Goal: Task Accomplishment & Management: Complete application form

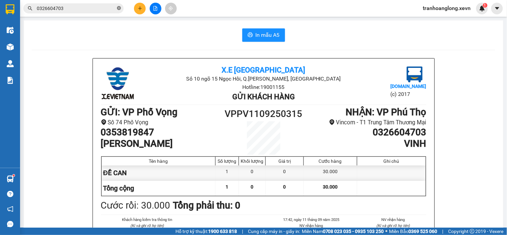
click at [118, 11] on span at bounding box center [119, 8] width 4 height 6
click at [102, 11] on input "text" at bounding box center [76, 8] width 79 height 7
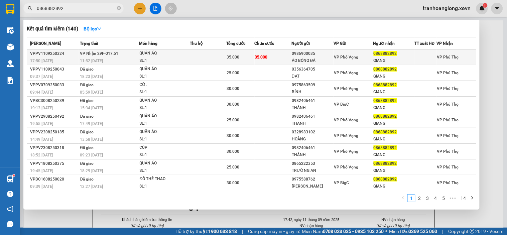
type input "0868882892"
click at [169, 58] on div "SL: 1" at bounding box center [165, 60] width 50 height 7
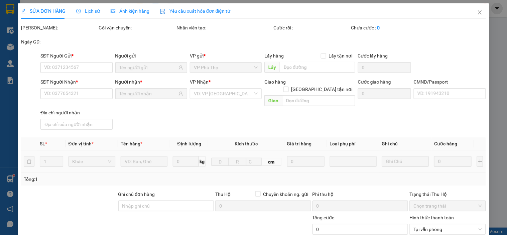
type input "0986900035"
type input "ÁO BÓNG ĐÁ"
type input "0868882892"
type input "GIANG"
type input "025092015240 tạ tín giang 1992"
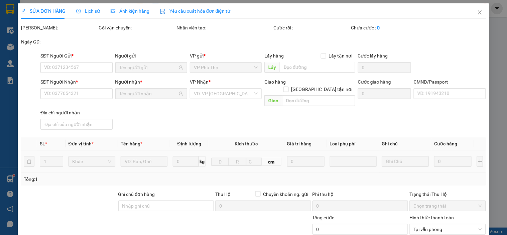
type input "35.000"
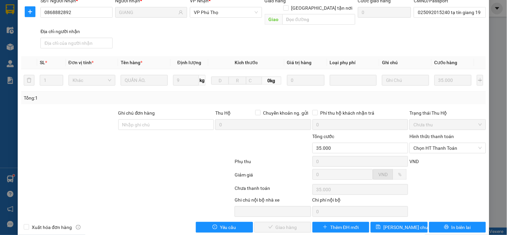
scroll to position [85, 0]
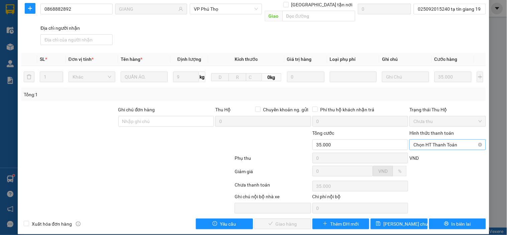
click at [446, 140] on span "Chọn HT Thanh Toán" at bounding box center [448, 145] width 68 height 10
click at [436, 148] on div "Tại văn phòng" at bounding box center [444, 150] width 68 height 7
type input "0"
click at [299, 219] on button "Giao hàng" at bounding box center [283, 224] width 57 height 11
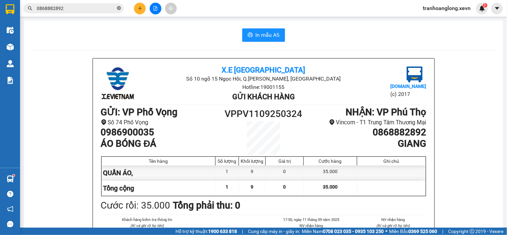
click at [119, 7] on icon "close-circle" at bounding box center [119, 8] width 4 height 4
click at [104, 12] on span at bounding box center [73, 8] width 100 height 10
click at [102, 8] on input "text" at bounding box center [76, 8] width 79 height 7
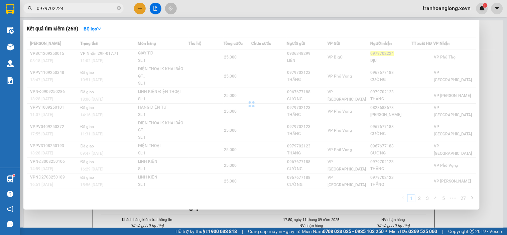
type input "0979702224"
click at [205, 58] on div at bounding box center [252, 104] width 450 height 134
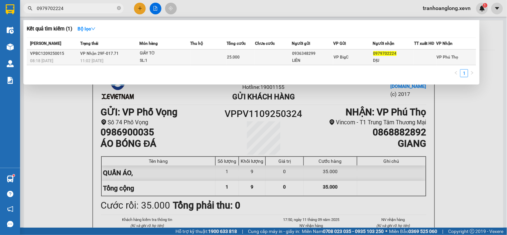
click at [216, 56] on td at bounding box center [209, 58] width 36 height 16
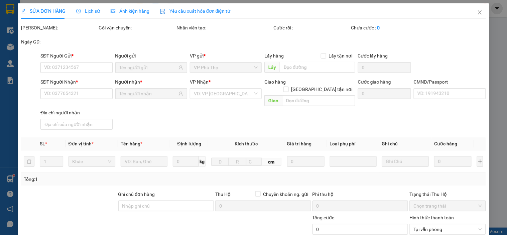
type input "0936348299"
type input "LIÊN"
type input "0979702224"
type input "DỊU"
type input "[PERSON_NAME]"
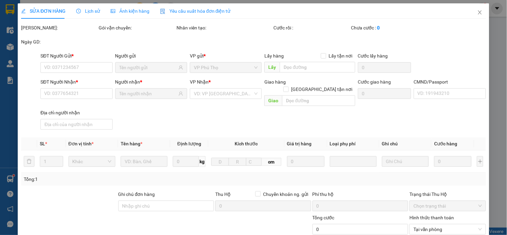
type input "25.000"
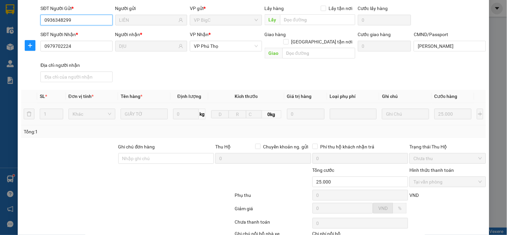
scroll to position [85, 0]
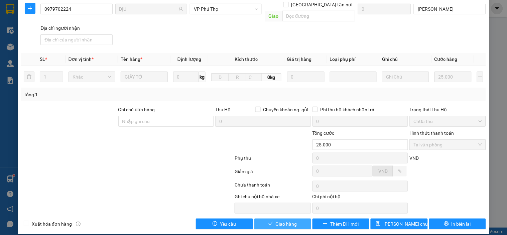
click at [269, 221] on icon "check" at bounding box center [271, 223] width 5 height 5
